Goal: Task Accomplishment & Management: Use online tool/utility

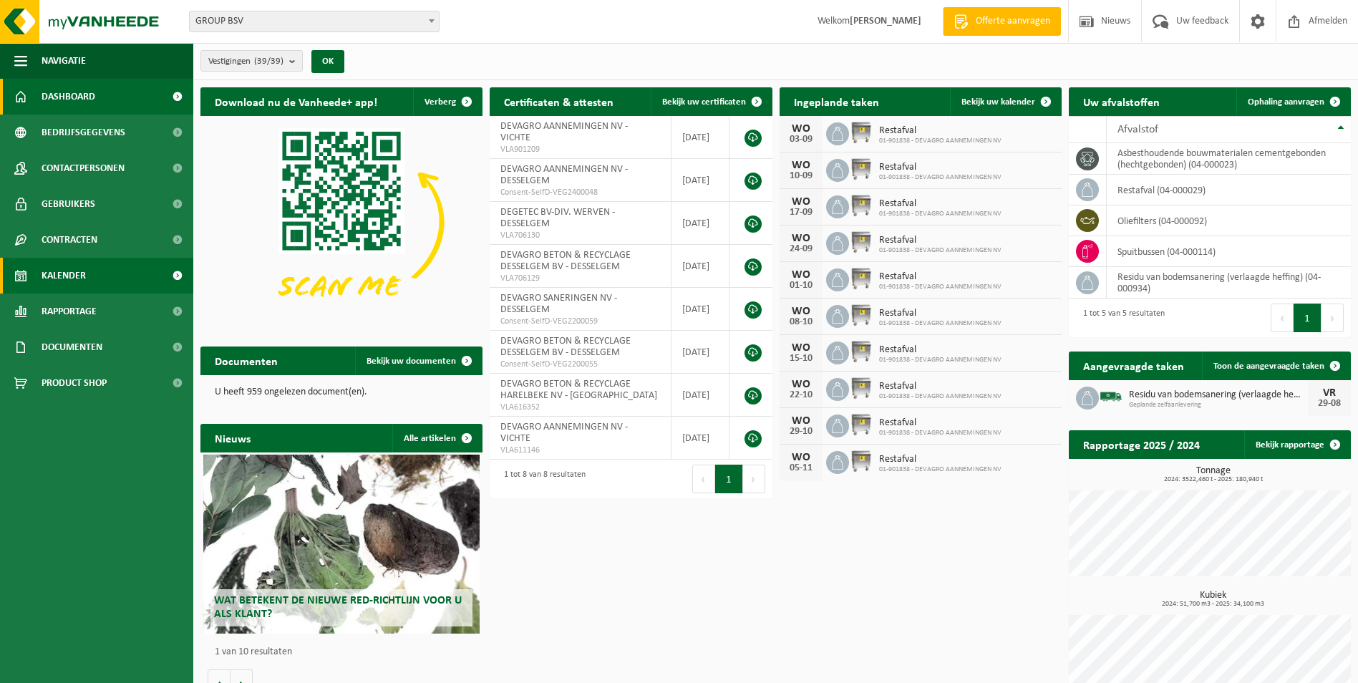
click at [75, 274] on span "Kalender" at bounding box center [64, 276] width 44 height 36
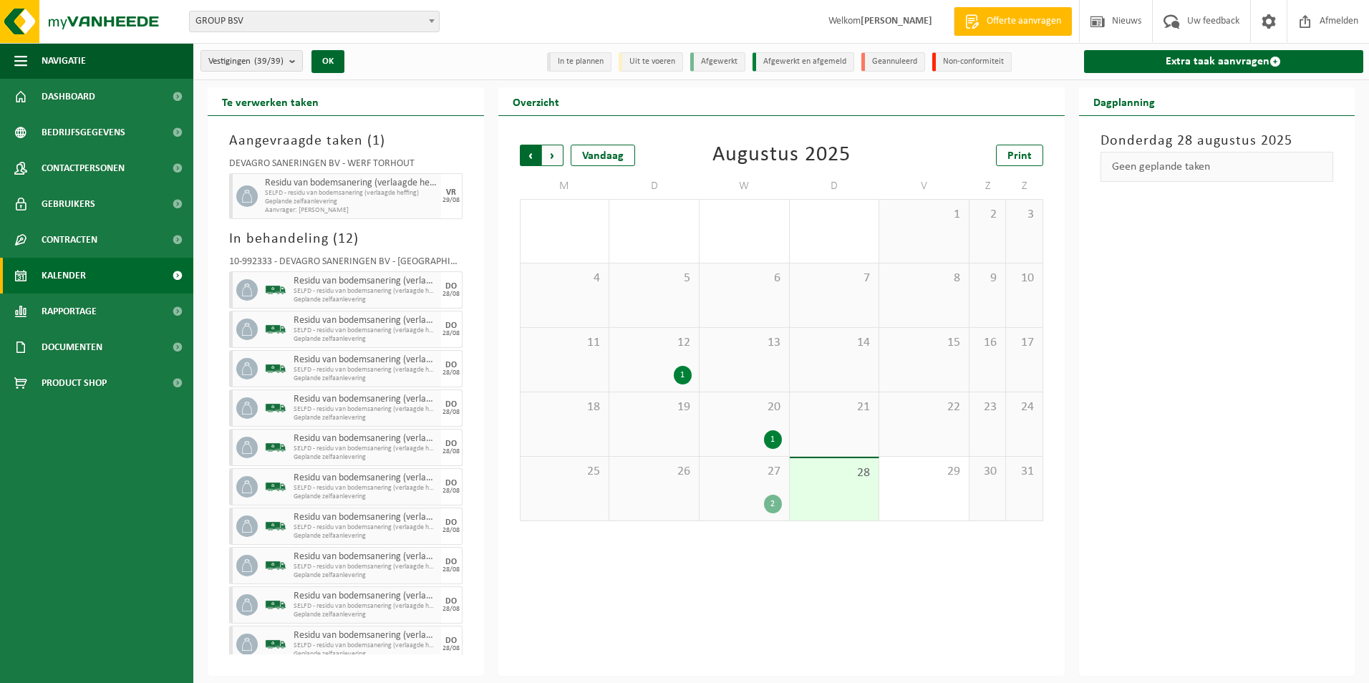
click at [556, 155] on span "Volgende" at bounding box center [552, 155] width 21 height 21
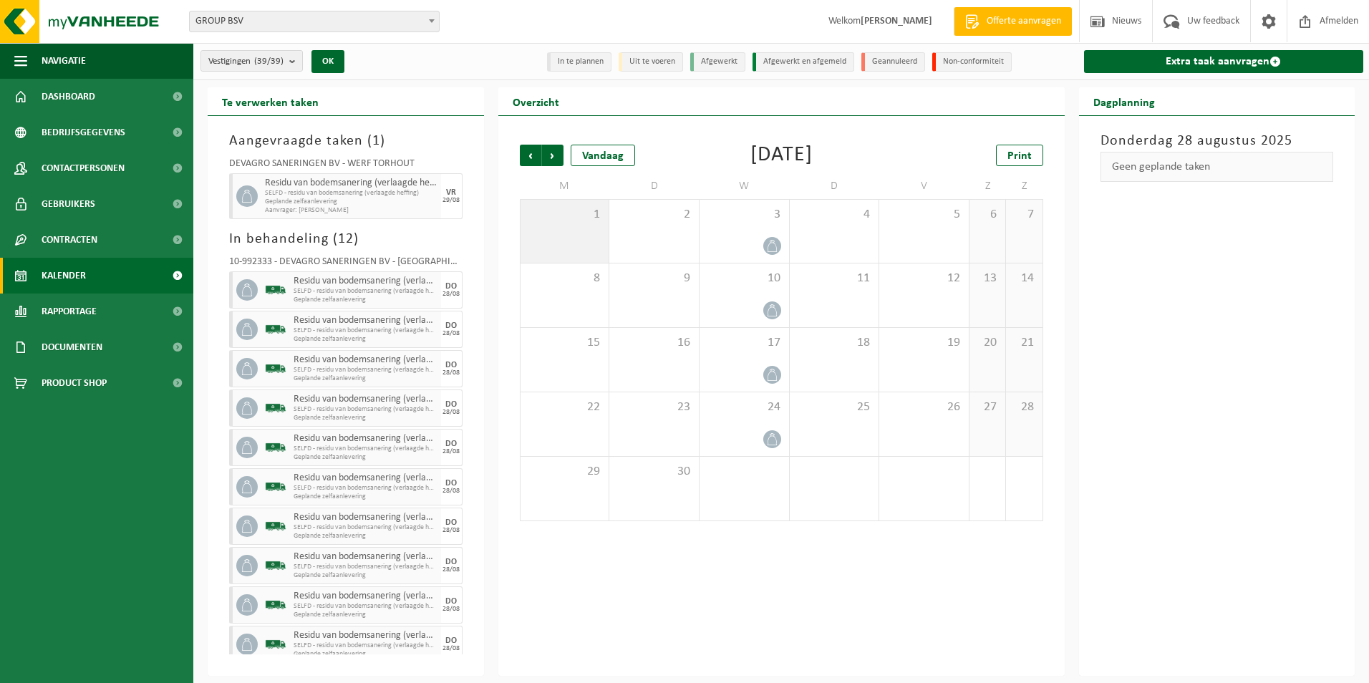
drag, startPoint x: 559, startPoint y: 236, endPoint x: 551, endPoint y: 236, distance: 8.6
click at [551, 236] on div "1" at bounding box center [565, 231] width 89 height 63
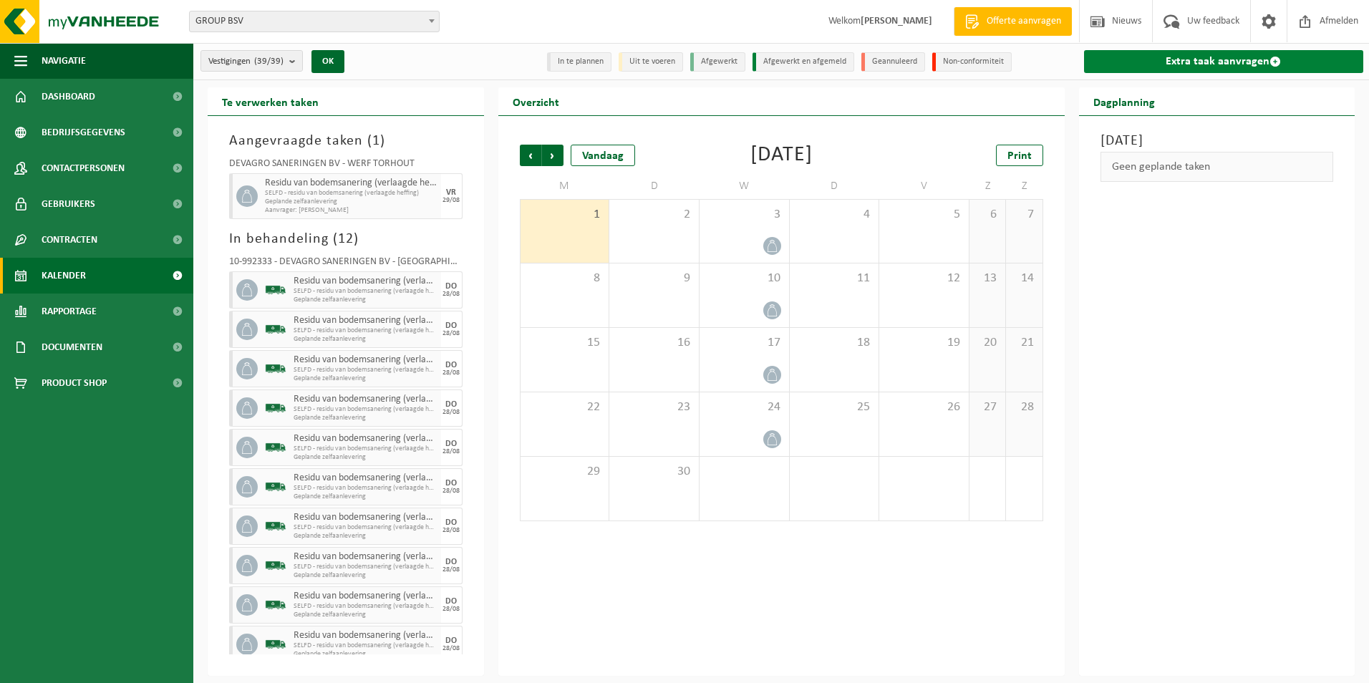
click at [1202, 63] on link "Extra taak aanvragen" at bounding box center [1224, 61] width 280 height 23
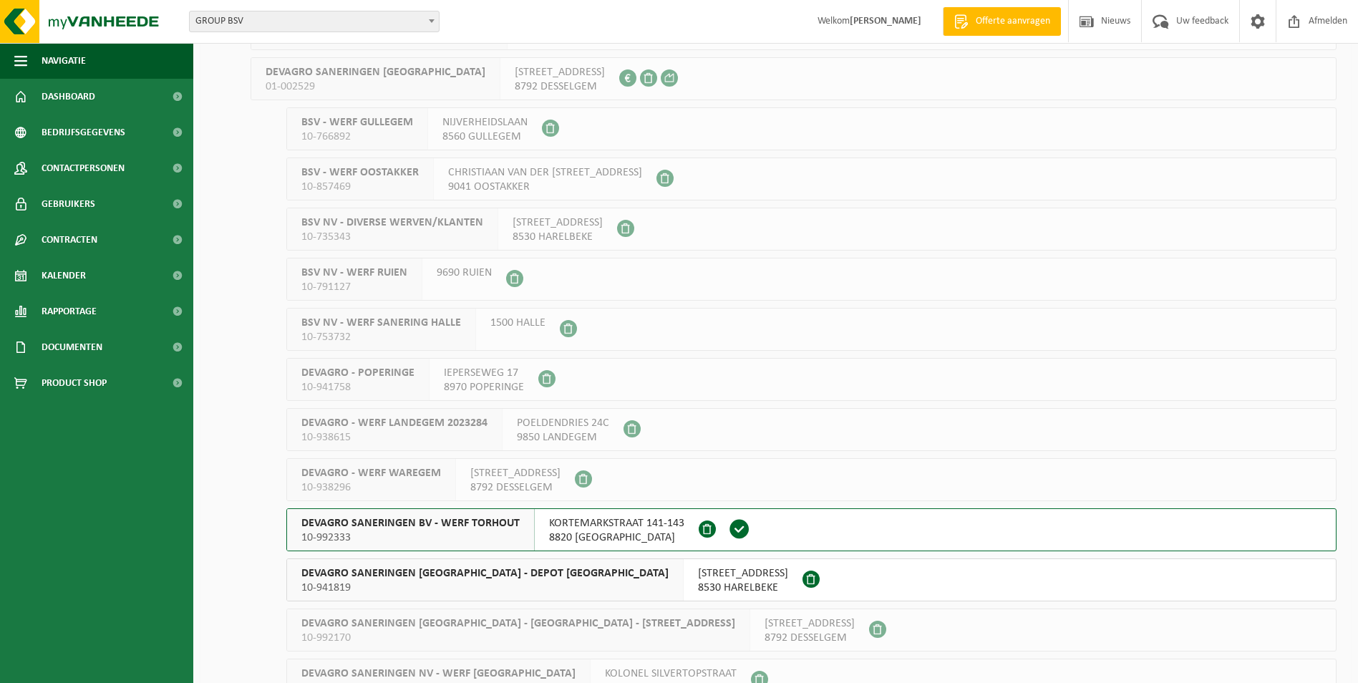
scroll to position [1146, 0]
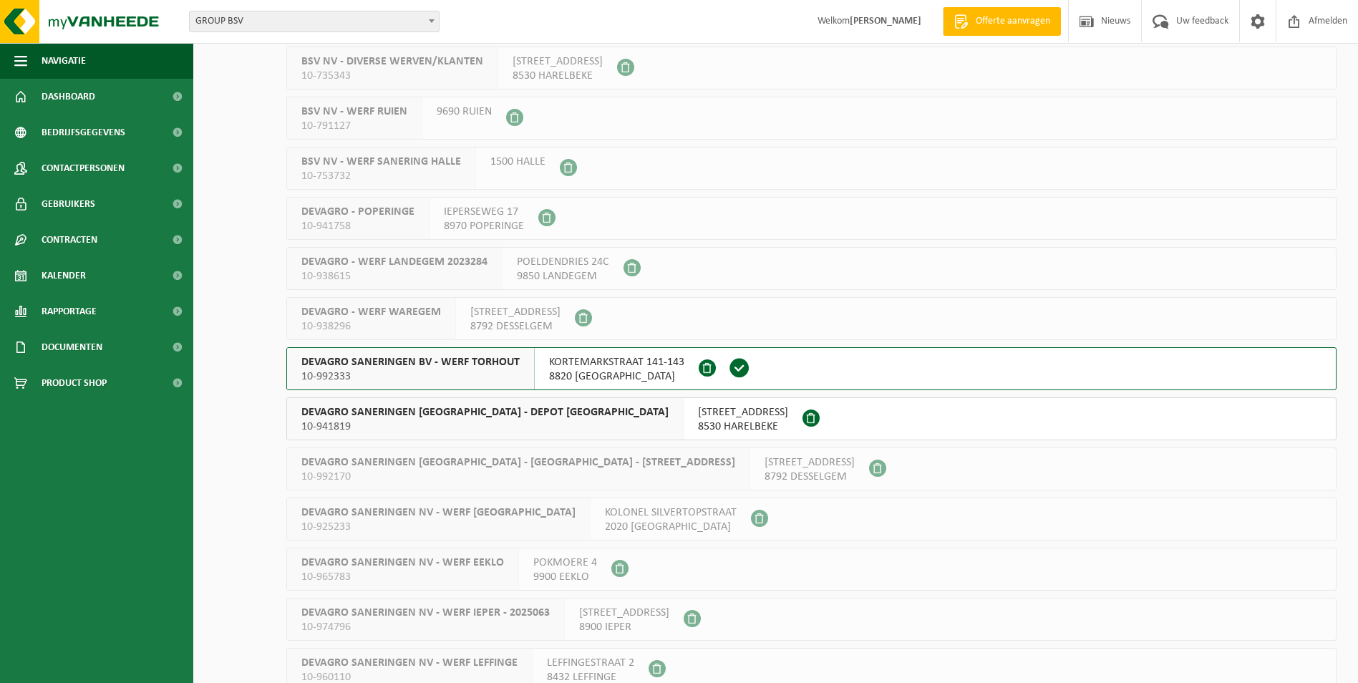
click at [596, 368] on span "KORTEMARKSTRAAT 141-143" at bounding box center [616, 362] width 135 height 14
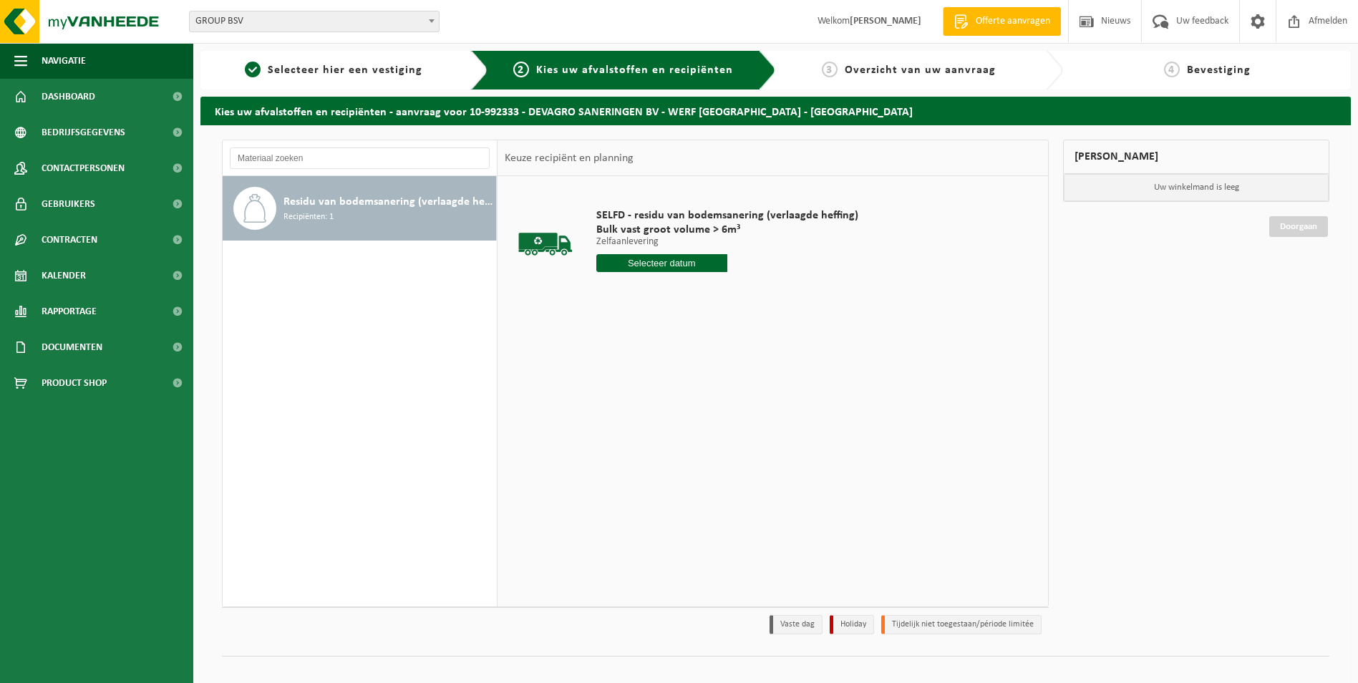
click at [671, 264] on input "text" at bounding box center [661, 263] width 131 height 18
click at [759, 296] on icon at bounding box center [759, 295] width 23 height 23
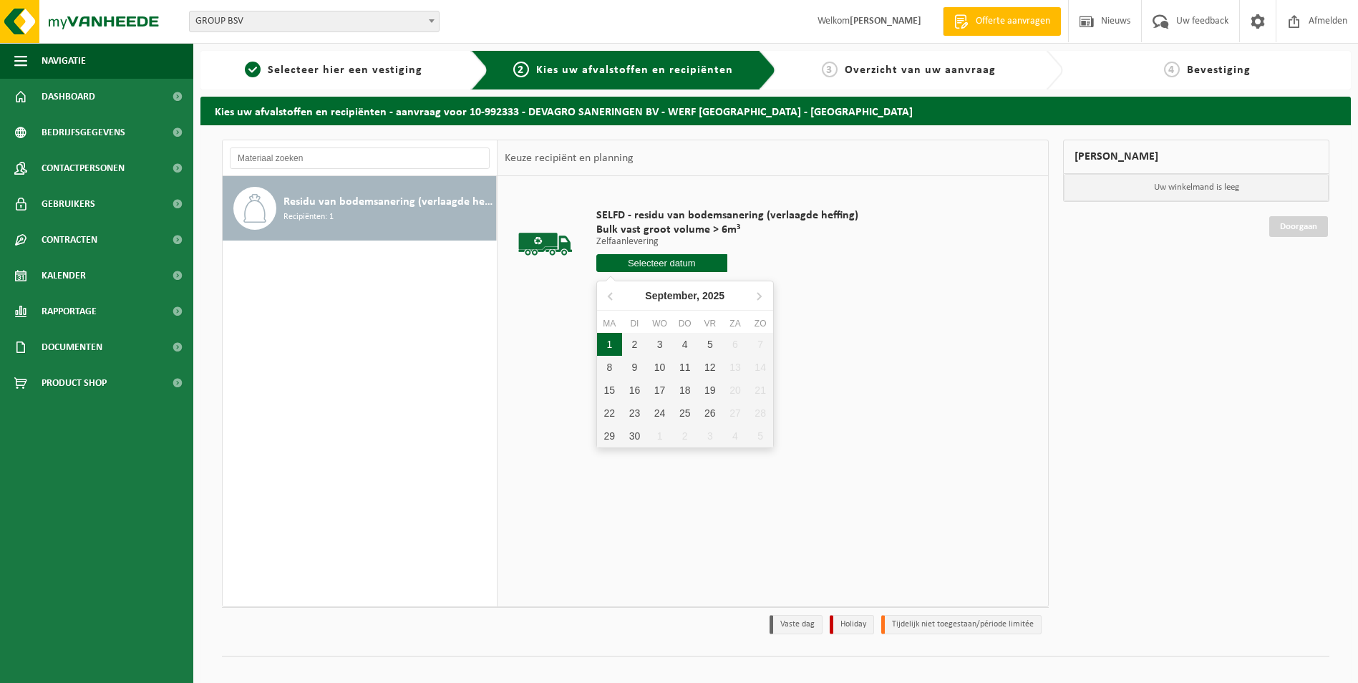
click at [613, 344] on div "1" at bounding box center [609, 344] width 25 height 23
type input "Van 2025-09-01"
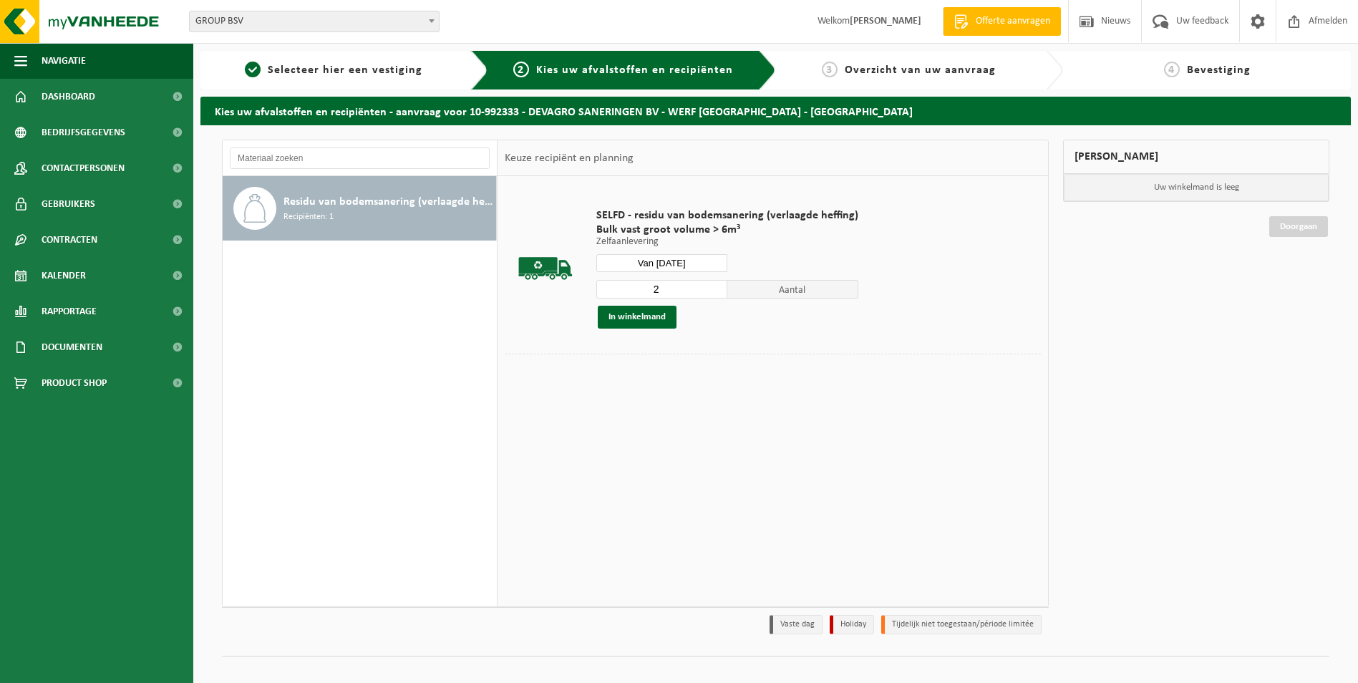
click at [712, 288] on input "2" at bounding box center [661, 289] width 131 height 19
click at [712, 288] on input "3" at bounding box center [661, 289] width 131 height 19
click at [712, 288] on input "4" at bounding box center [661, 289] width 131 height 19
type input "5"
click at [712, 288] on input "5" at bounding box center [661, 289] width 131 height 19
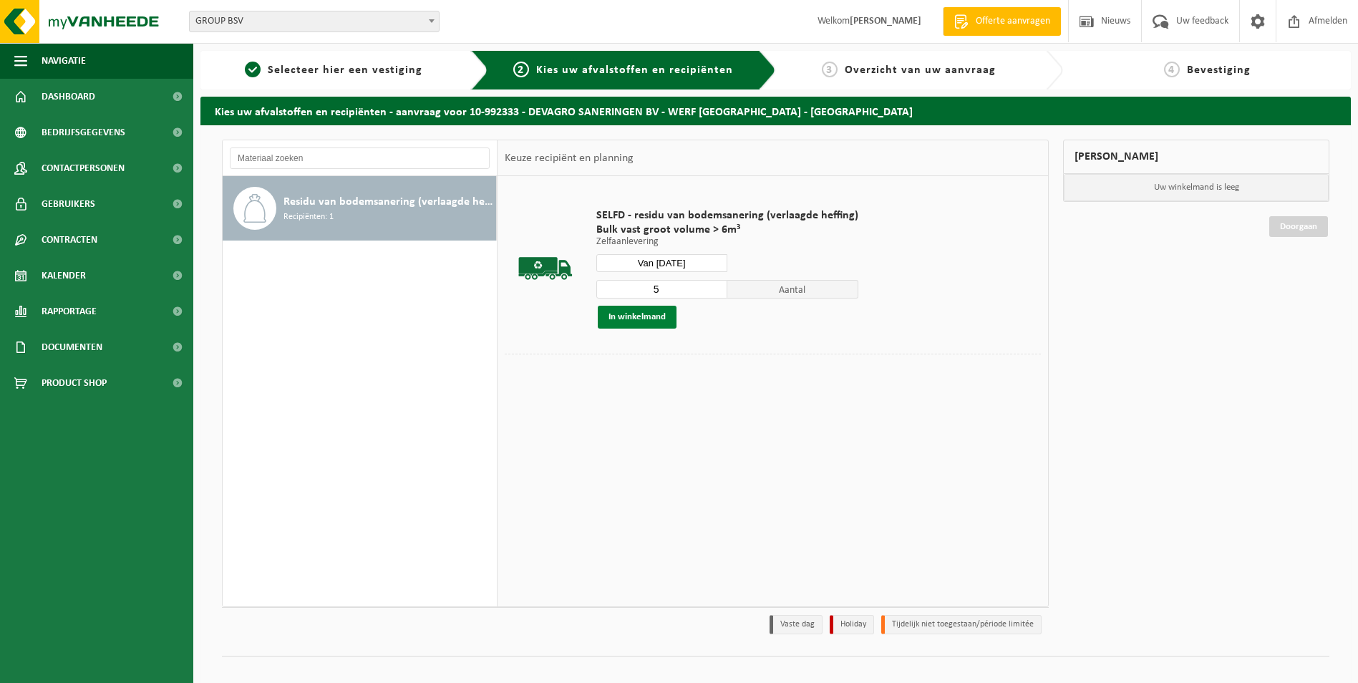
click at [628, 318] on button "In winkelmand" at bounding box center [637, 317] width 79 height 23
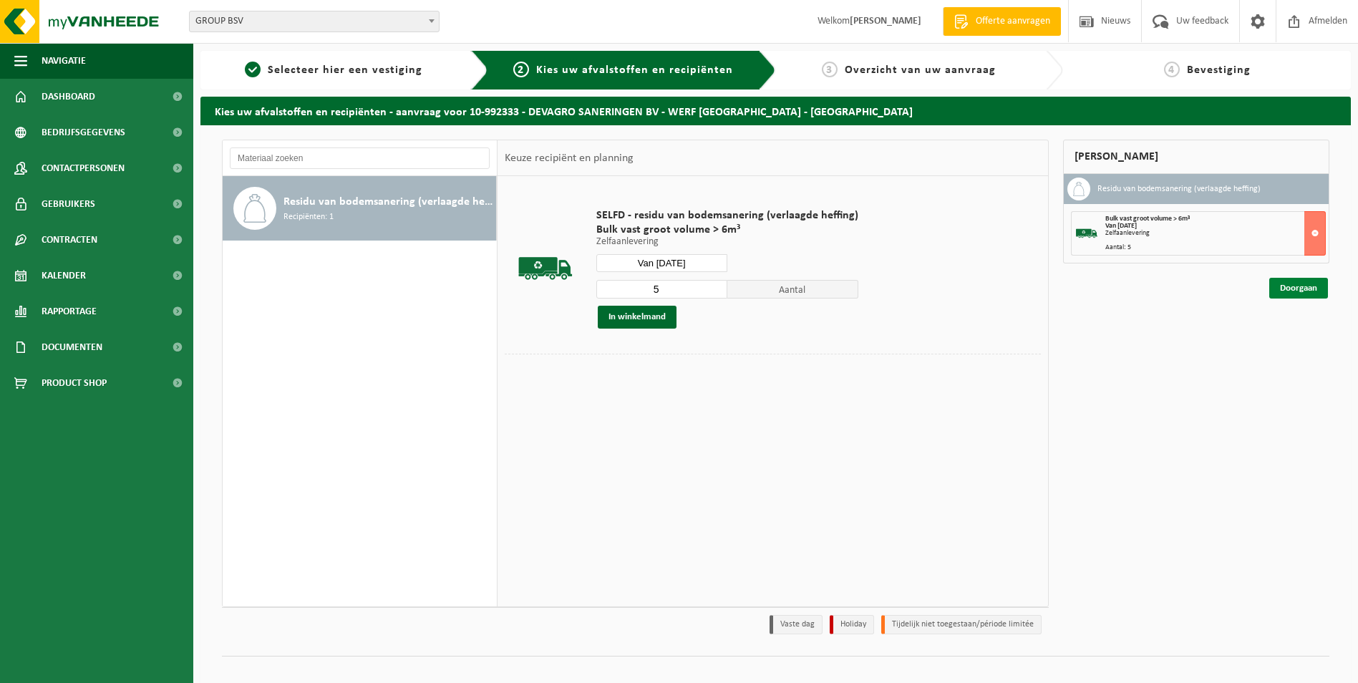
click at [1300, 289] on link "Doorgaan" at bounding box center [1299, 288] width 59 height 21
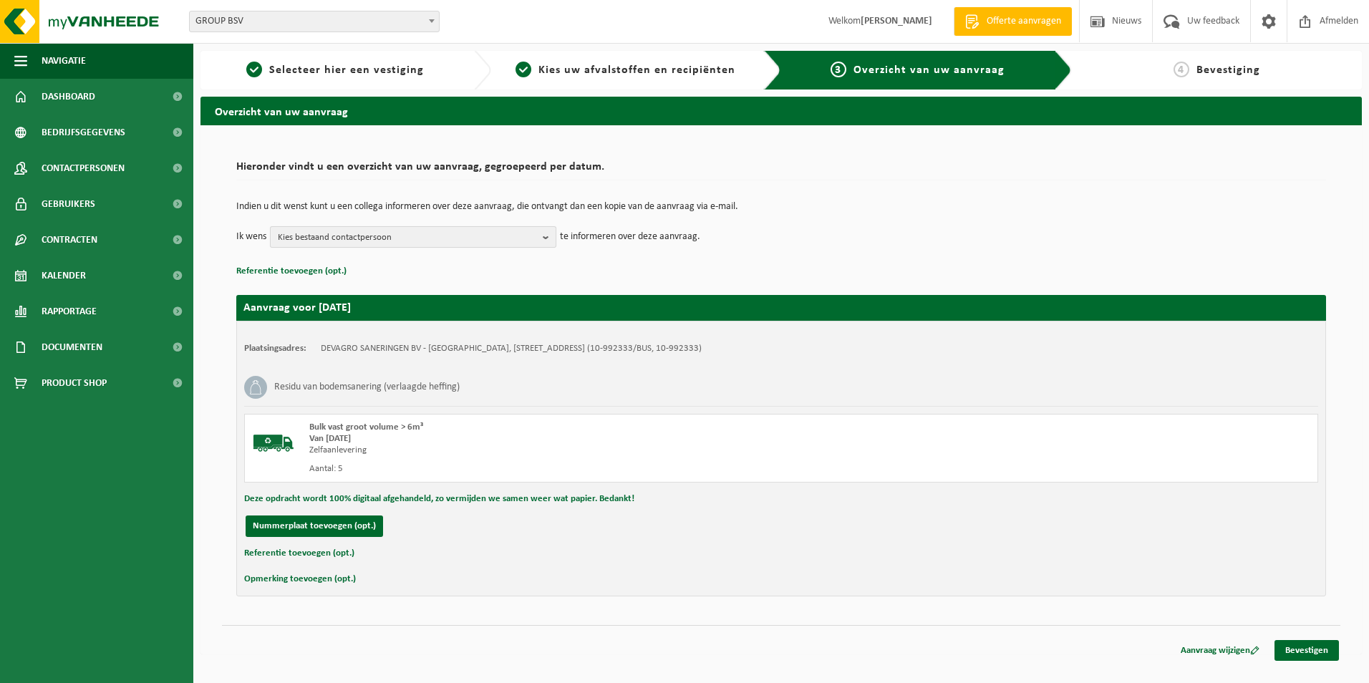
click at [512, 230] on span "Kies bestaand contactpersoon" at bounding box center [407, 237] width 259 height 21
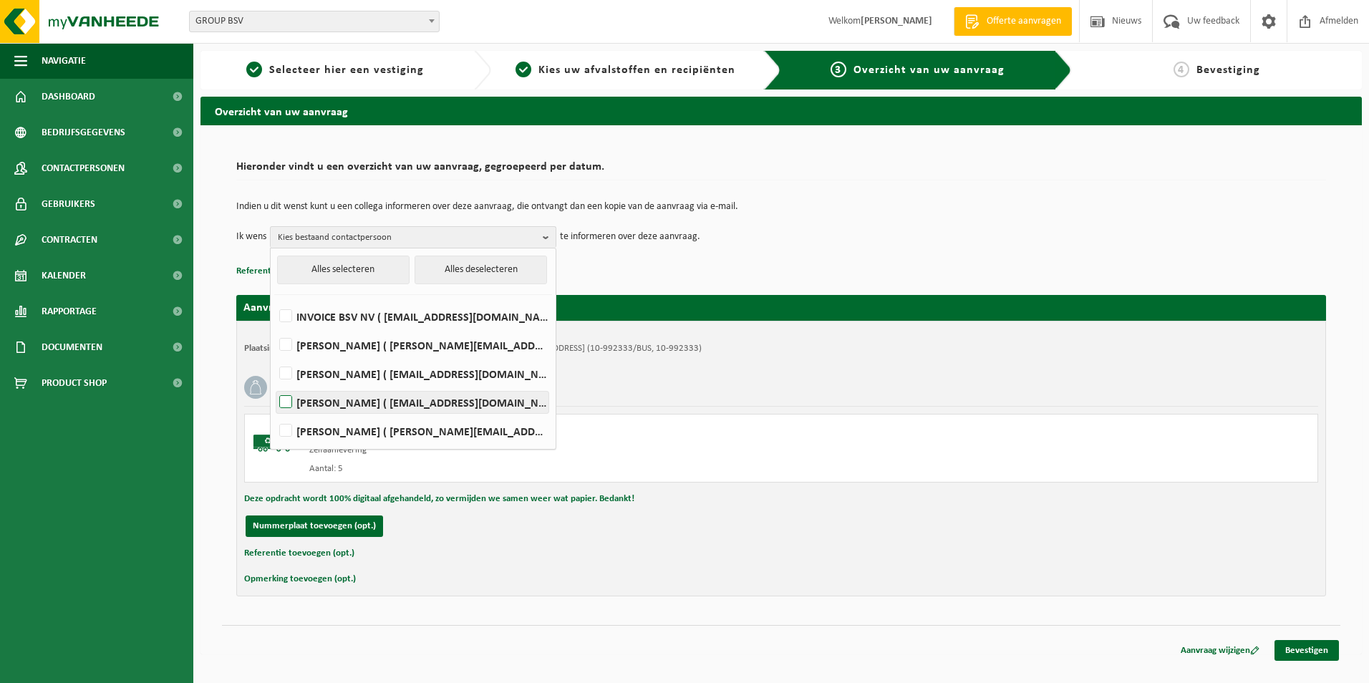
click at [360, 404] on label "[PERSON_NAME] ( [EMAIL_ADDRESS][DOMAIN_NAME] )" at bounding box center [412, 402] width 272 height 21
click at [274, 385] on input "[PERSON_NAME] ( [EMAIL_ADDRESS][DOMAIN_NAME] )" at bounding box center [274, 384] width 1 height 1
checkbox input "true"
click at [1305, 651] on link "Bevestigen" at bounding box center [1307, 650] width 64 height 21
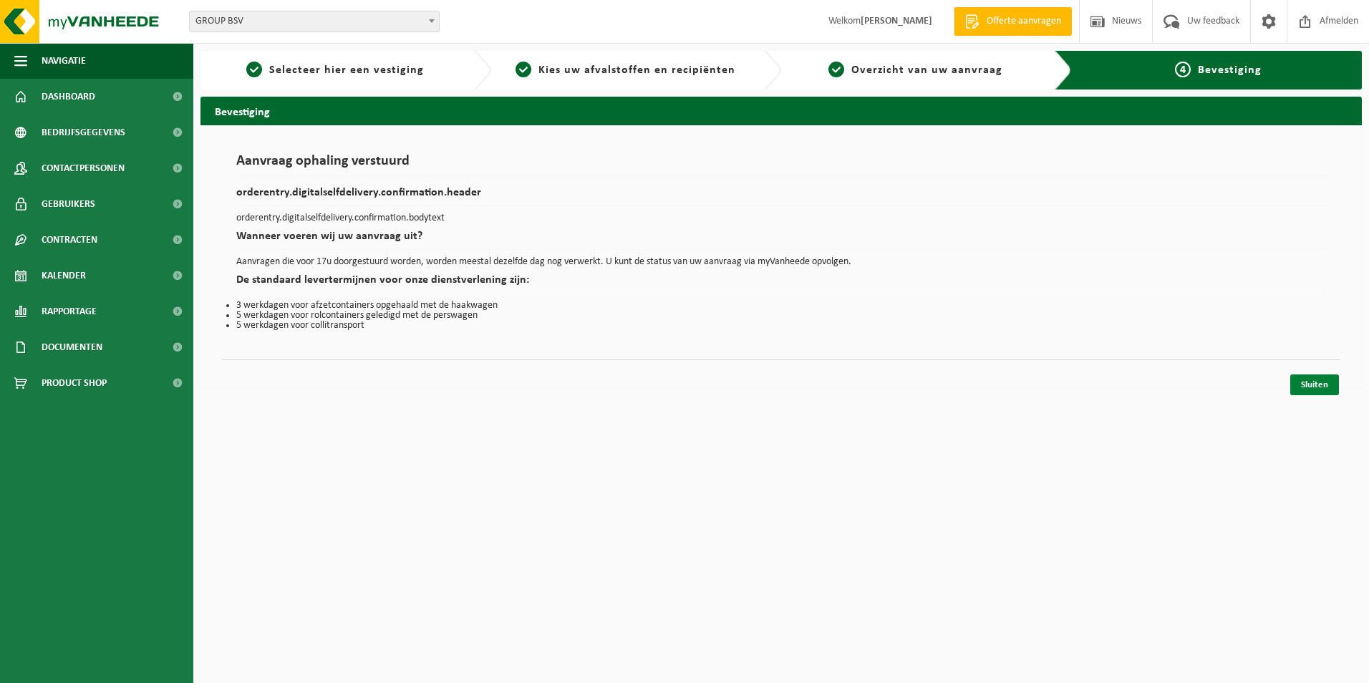
click at [1308, 388] on link "Sluiten" at bounding box center [1314, 384] width 49 height 21
